Goal: Information Seeking & Learning: Learn about a topic

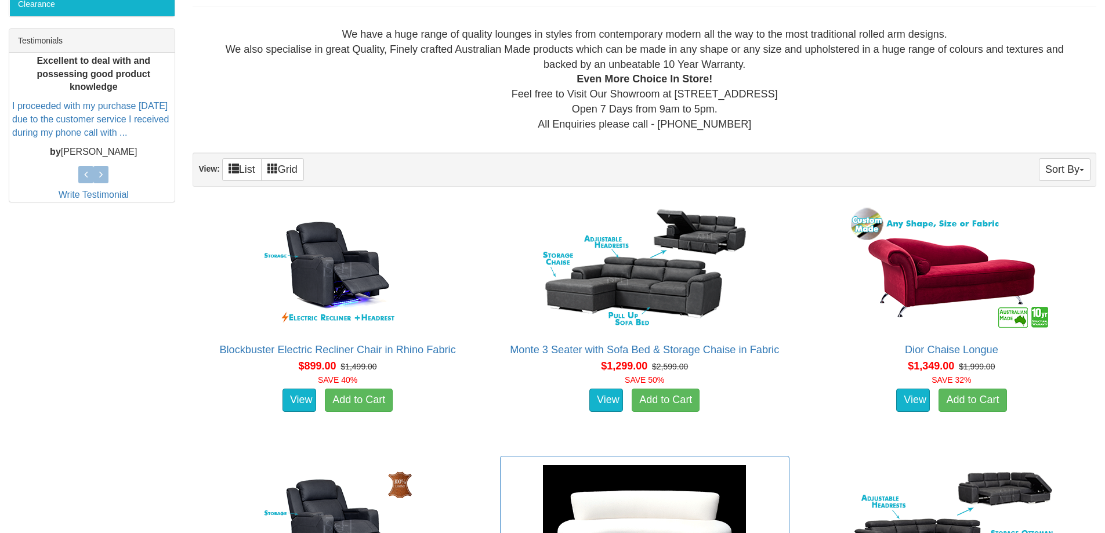
scroll to position [638, 0]
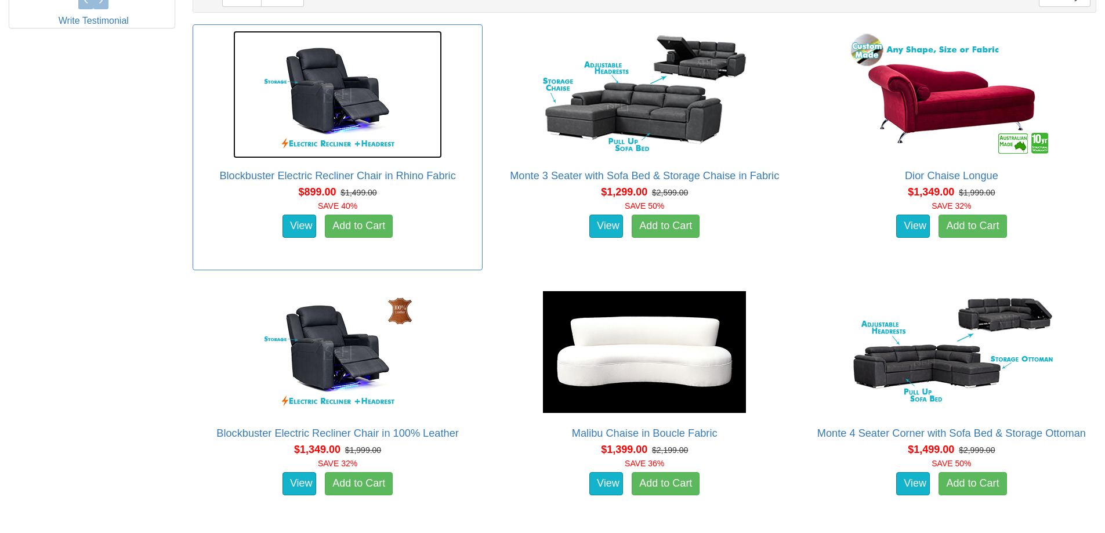
click at [343, 103] on img at bounding box center [337, 95] width 209 height 128
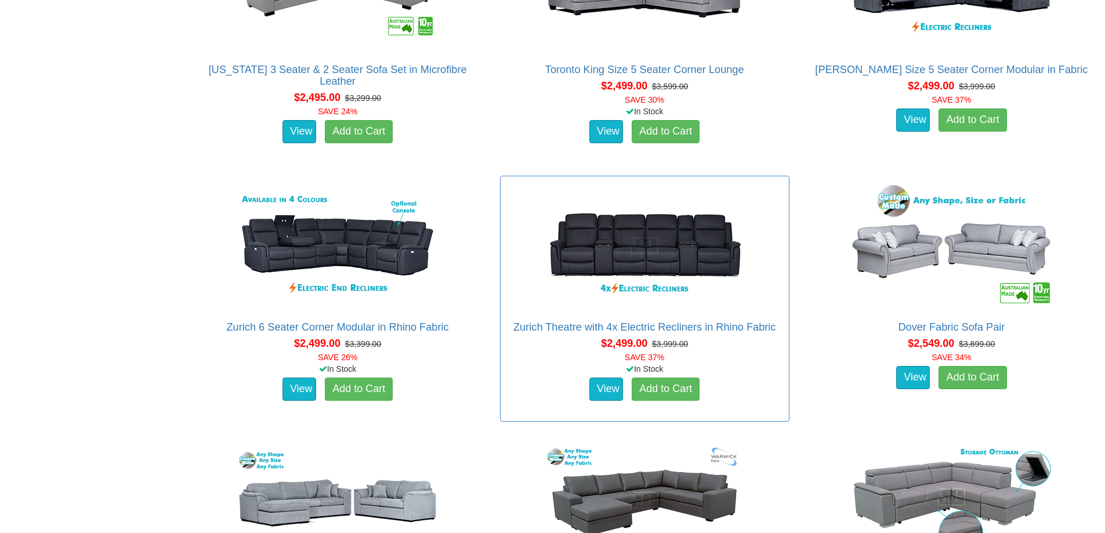
scroll to position [2605, 0]
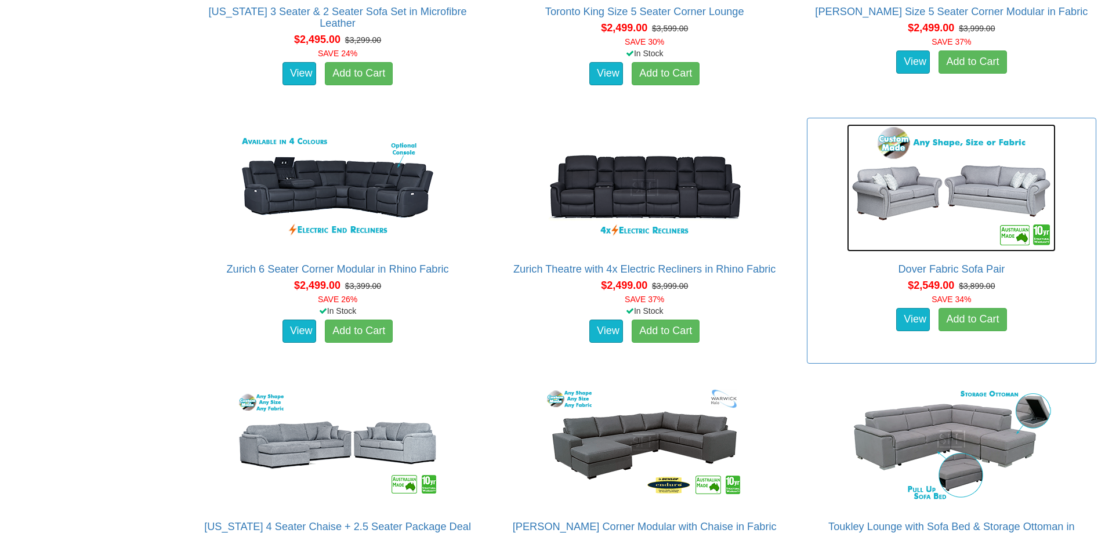
click at [904, 190] on img at bounding box center [951, 188] width 209 height 128
